Goal: Find specific page/section: Find specific page/section

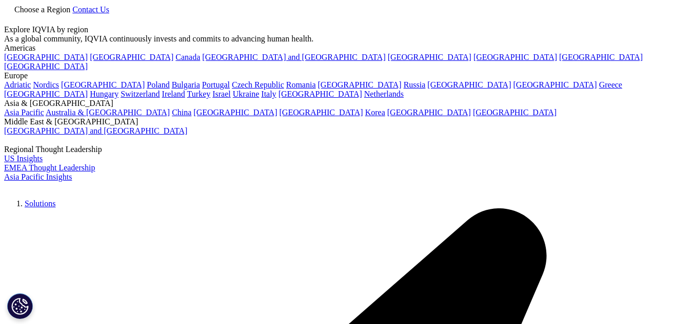
click at [70, 14] on span "Choose a Region" at bounding box center [42, 9] width 56 height 9
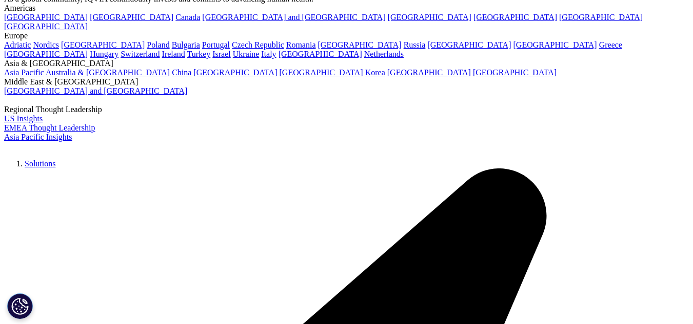
scroll to position [51, 0]
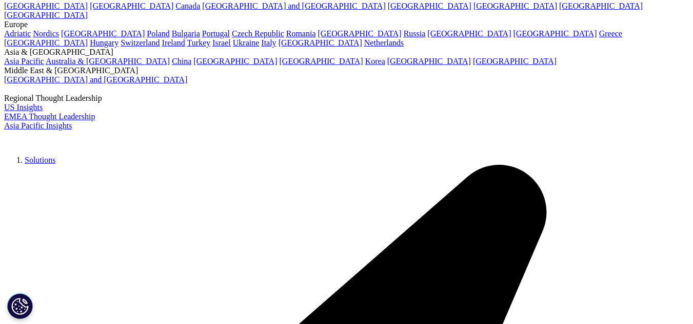
click at [277, 66] on link "[GEOGRAPHIC_DATA]" at bounding box center [235, 61] width 84 height 9
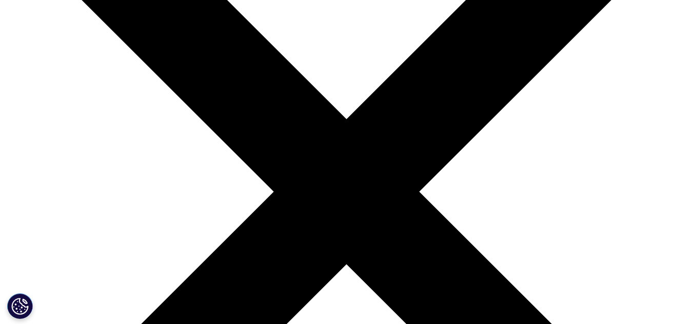
scroll to position [308, 0]
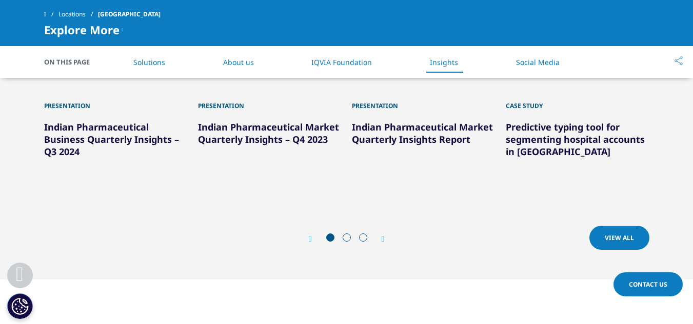
scroll to position [1487, 0]
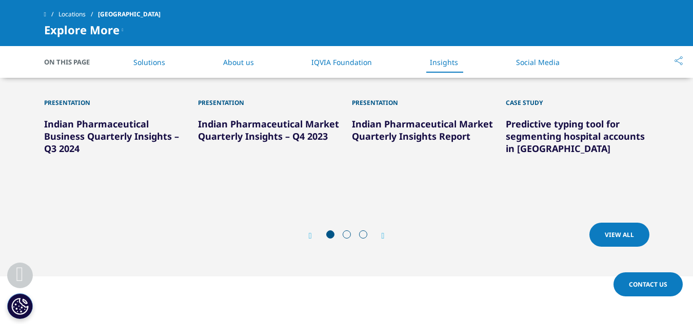
click at [382, 232] on icon "Next slide" at bounding box center [382, 236] width 3 height 8
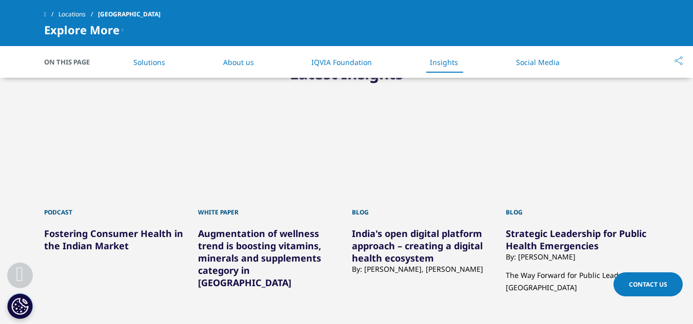
scroll to position [1384, 0]
